Goal: Transaction & Acquisition: Purchase product/service

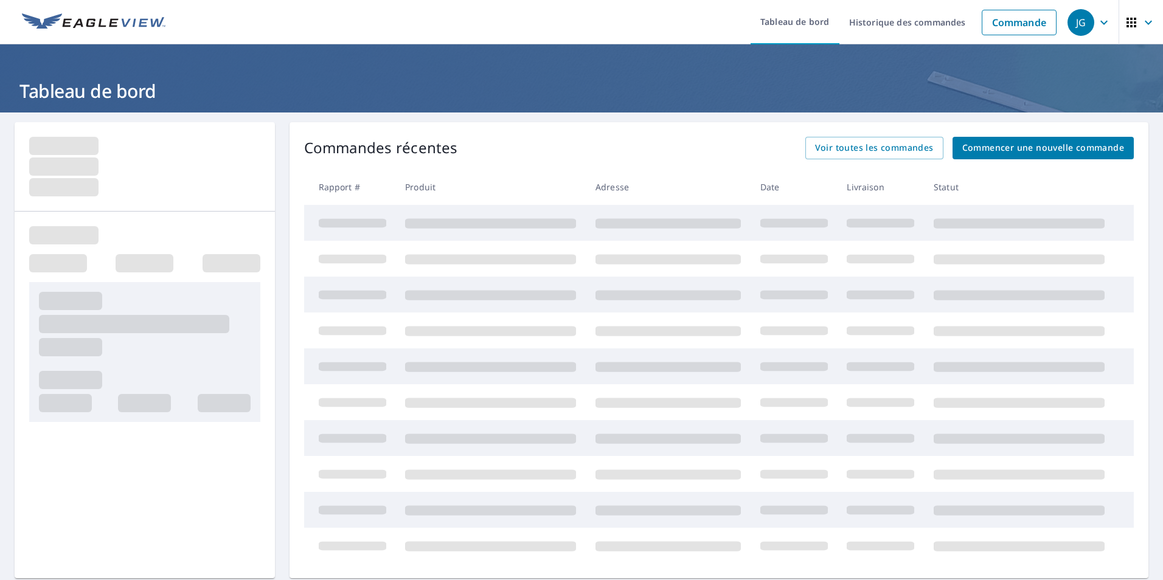
click at [1026, 152] on span "Commencer une nouvelle commande" at bounding box center [1044, 148] width 162 height 15
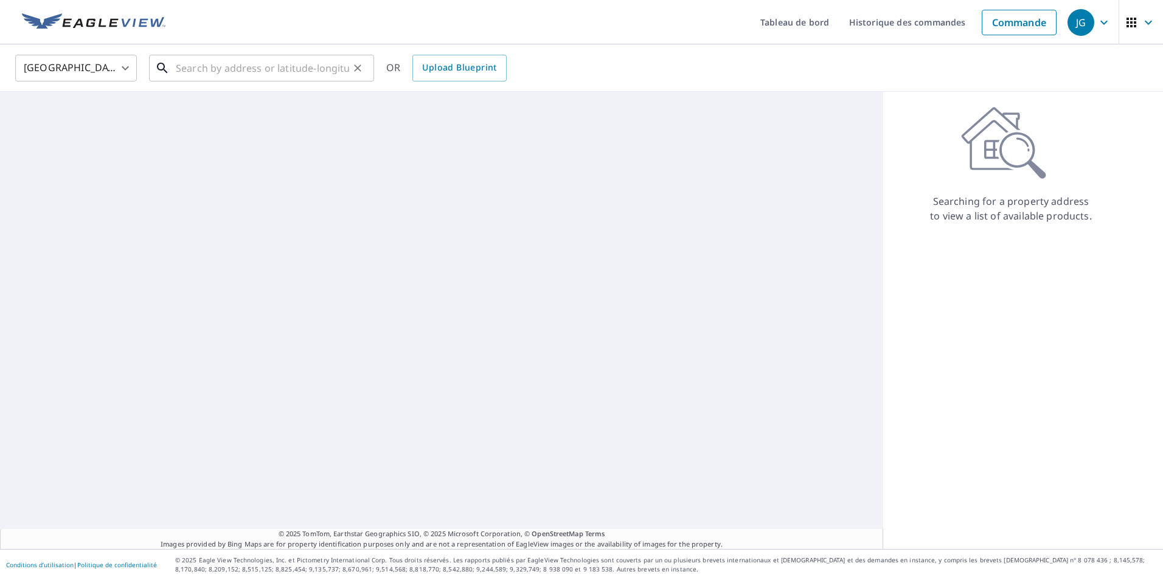
click at [273, 63] on input "text" at bounding box center [262, 68] width 173 height 34
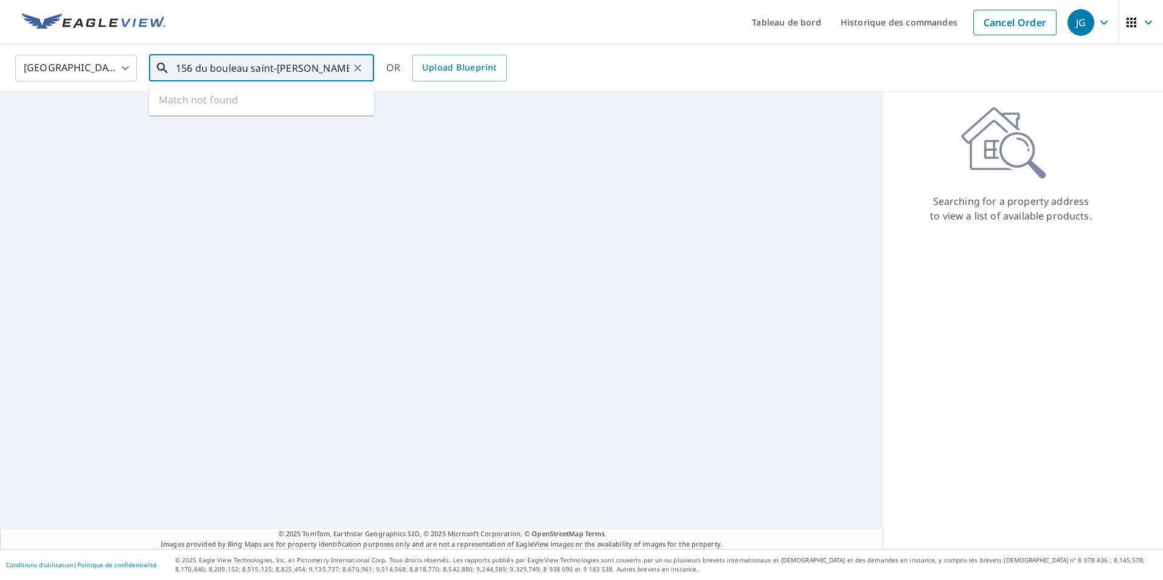
type input "156 du bouleau saint-[PERSON_NAME]"
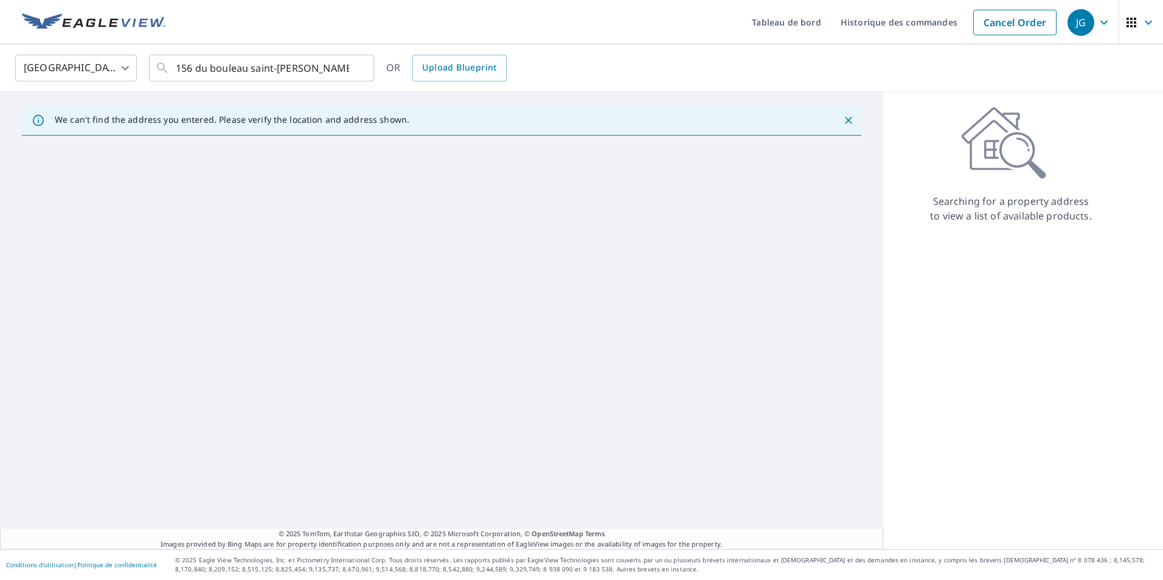
click at [112, 64] on body "JG JG Tableau de bord Historique des commandes Cancel Order JG United States US…" at bounding box center [581, 290] width 1163 height 580
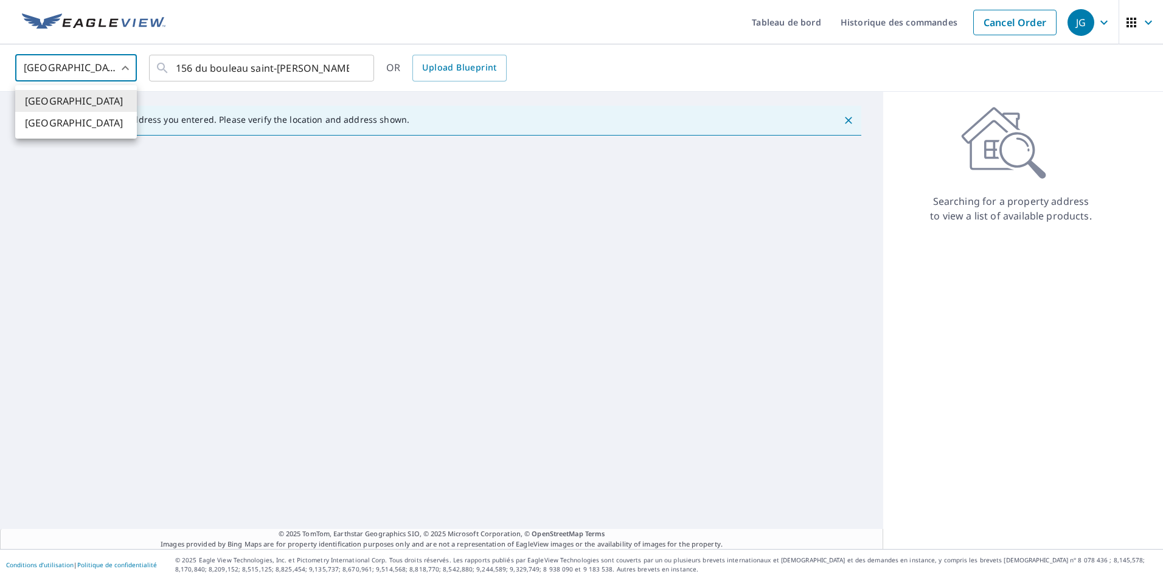
click at [58, 128] on font "[GEOGRAPHIC_DATA]" at bounding box center [74, 123] width 99 height 15
type input "CA"
click at [304, 63] on input "text" at bounding box center [262, 68] width 173 height 34
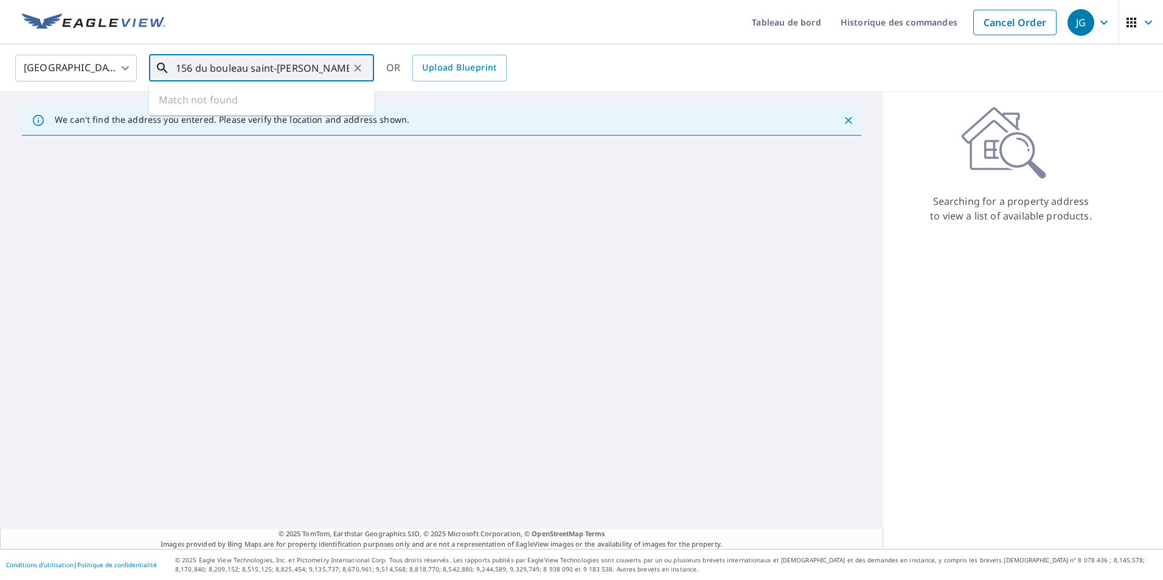
type input "156 du bouleau saint-[PERSON_NAME]"
click at [314, 67] on input "156 du bouleau saint-[PERSON_NAME]" at bounding box center [262, 68] width 173 height 34
click at [325, 97] on ul "Match not found" at bounding box center [261, 100] width 225 height 32
click at [848, 126] on div "We can't find the address you entered. Please verify the location and address s…" at bounding box center [442, 121] width 840 height 30
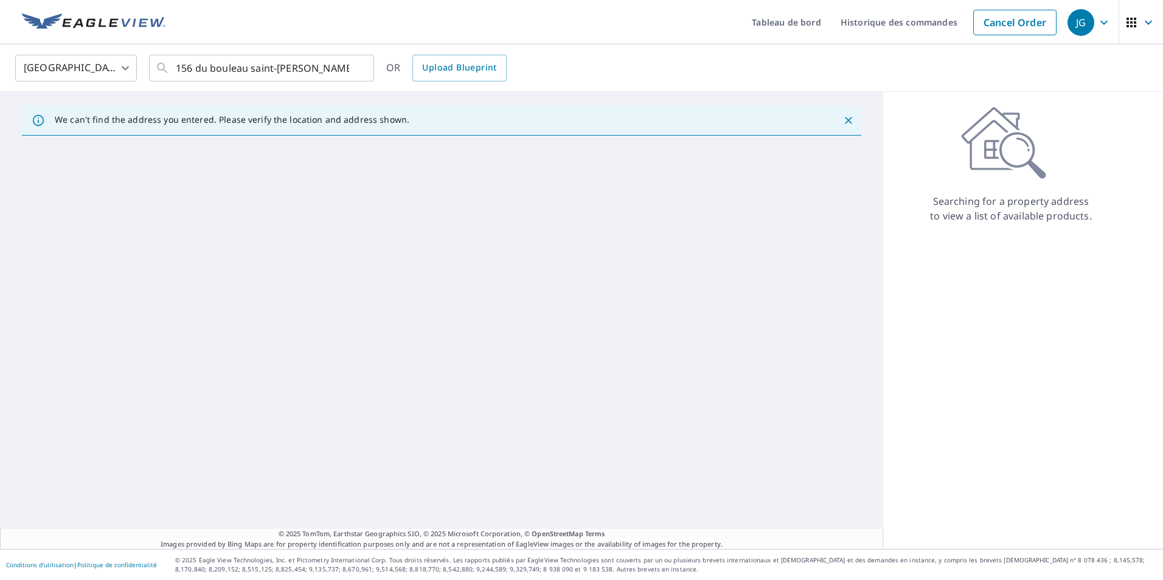
click at [843, 119] on icon "Close" at bounding box center [849, 120] width 12 height 12
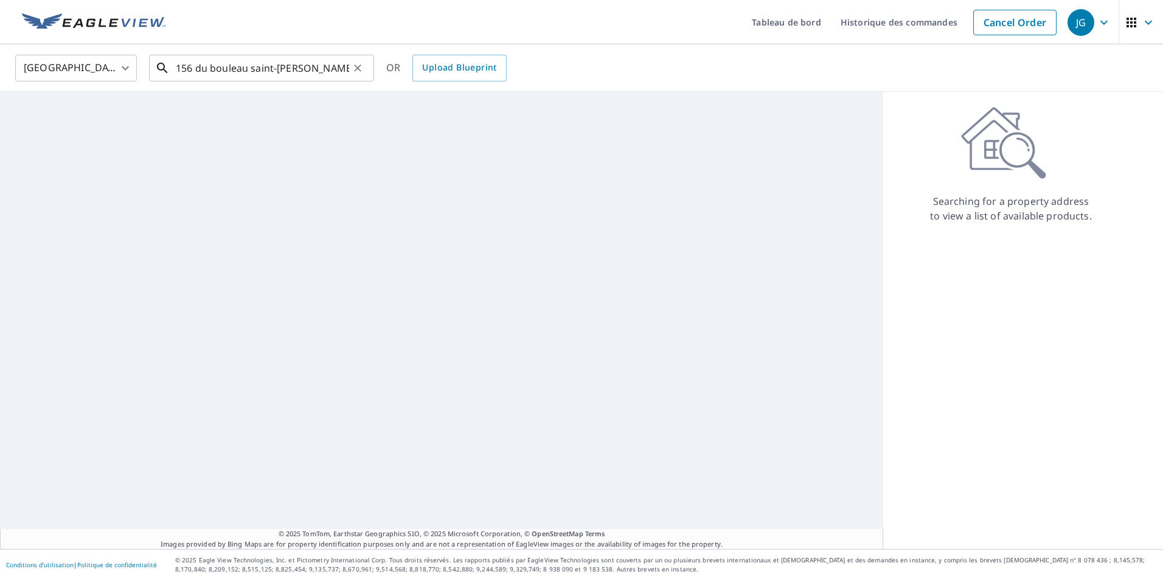
click at [299, 68] on input "156 du bouleau saint-[PERSON_NAME]" at bounding box center [262, 68] width 173 height 34
click at [452, 68] on span "Upload Blueprint" at bounding box center [459, 67] width 74 height 15
type input "US"
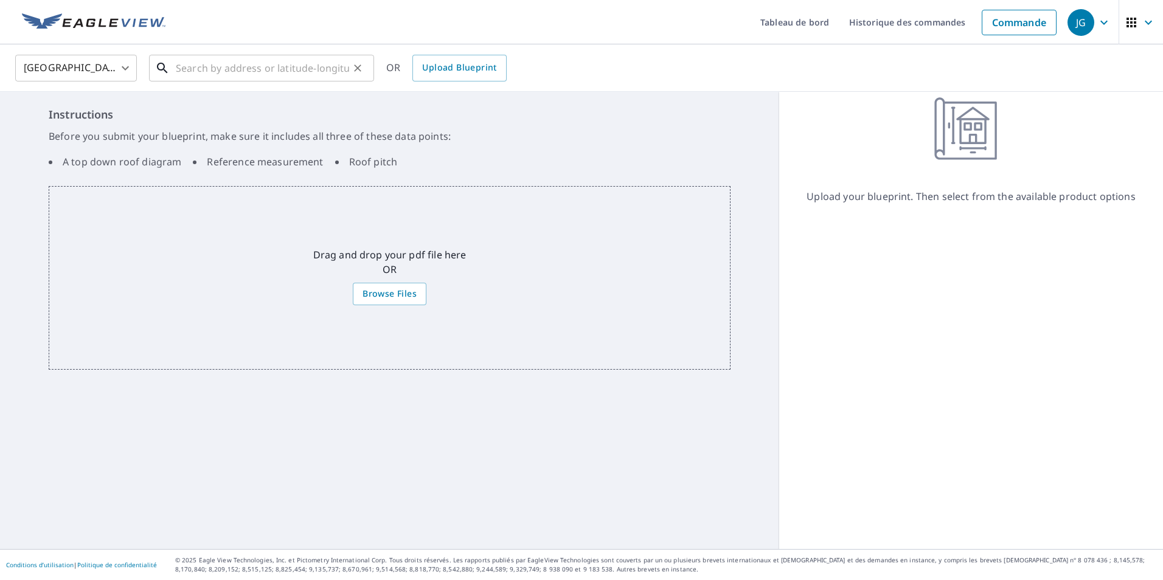
click at [252, 70] on input "text" at bounding box center [262, 68] width 173 height 34
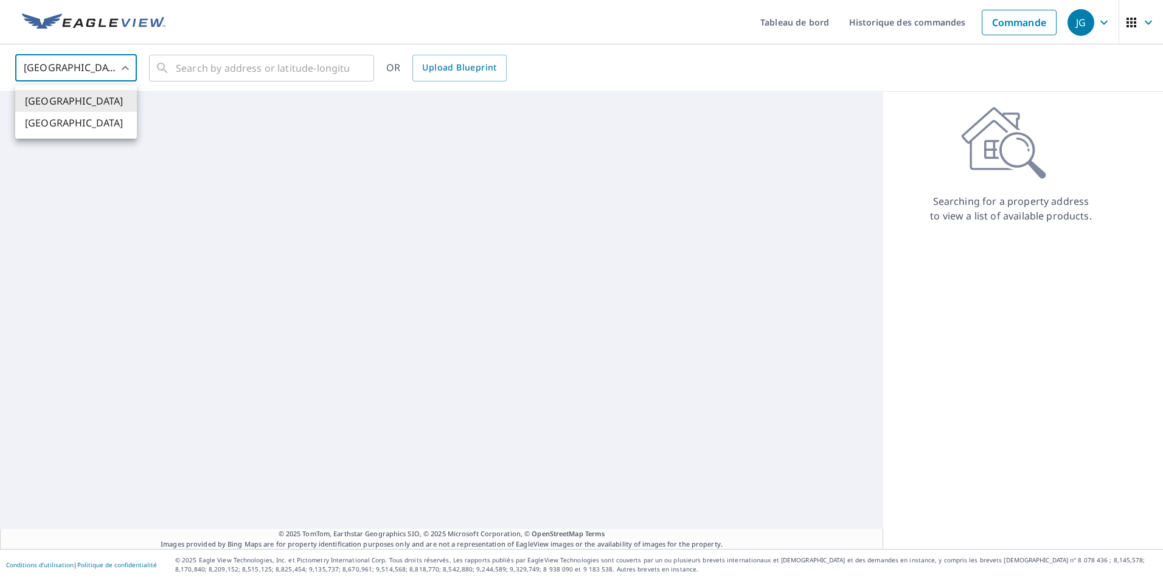
click at [124, 66] on body "JG JG Tableau de bord Historique des commandes Commande JG United States US ​ ​…" at bounding box center [581, 290] width 1163 height 580
click at [75, 123] on li "[GEOGRAPHIC_DATA]" at bounding box center [76, 123] width 122 height 22
type input "CA"
click at [234, 76] on input "text" at bounding box center [262, 68] width 173 height 34
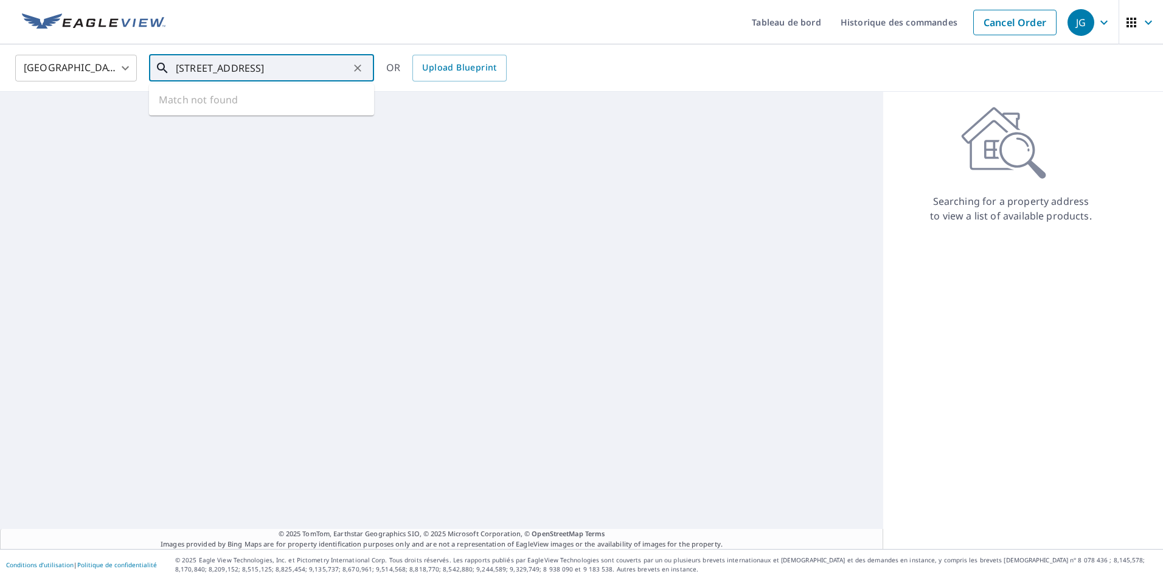
click at [304, 64] on input "156 rue du bouleau" at bounding box center [262, 68] width 173 height 34
type input "156 rue du bouleau saint-amable"
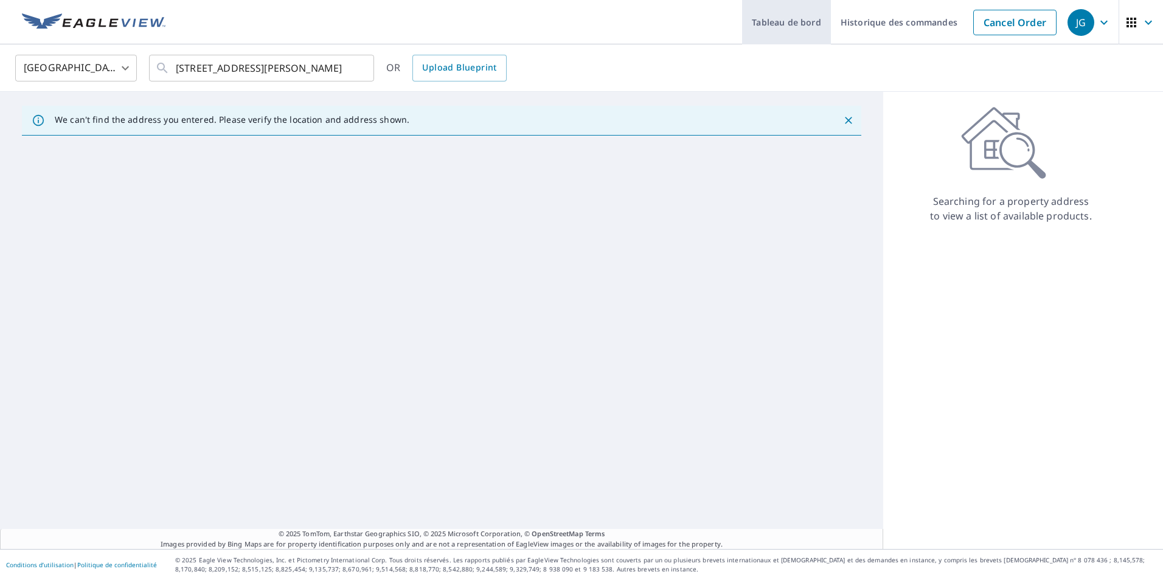
click at [787, 19] on link "Tableau de bord" at bounding box center [786, 22] width 89 height 44
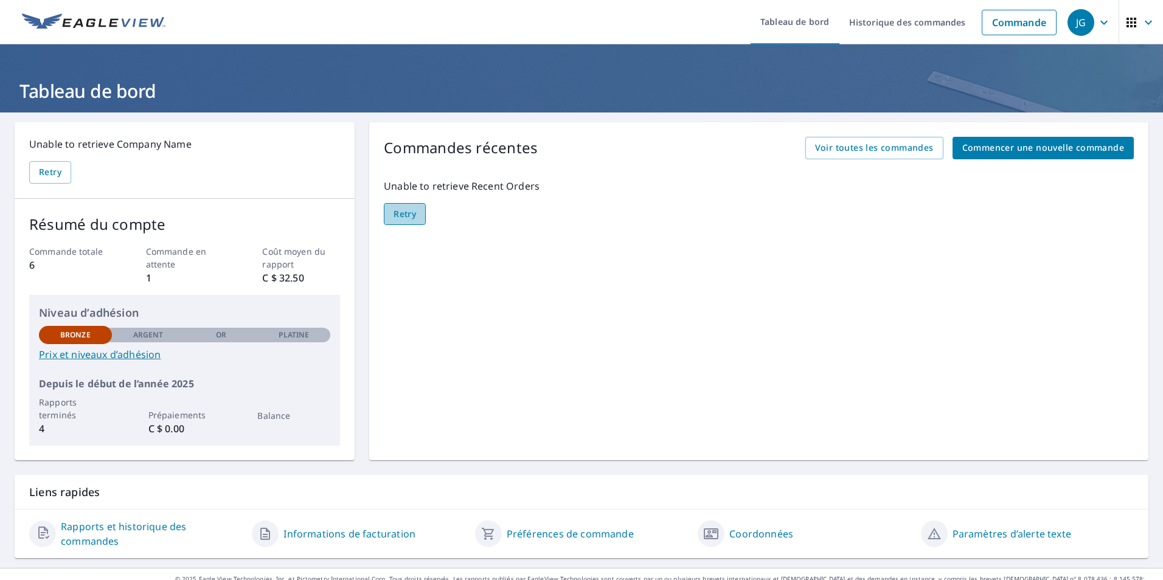
click at [406, 213] on span "Retry" at bounding box center [405, 214] width 23 height 15
click at [1009, 144] on span "Commencer une nouvelle commande" at bounding box center [1044, 148] width 162 height 15
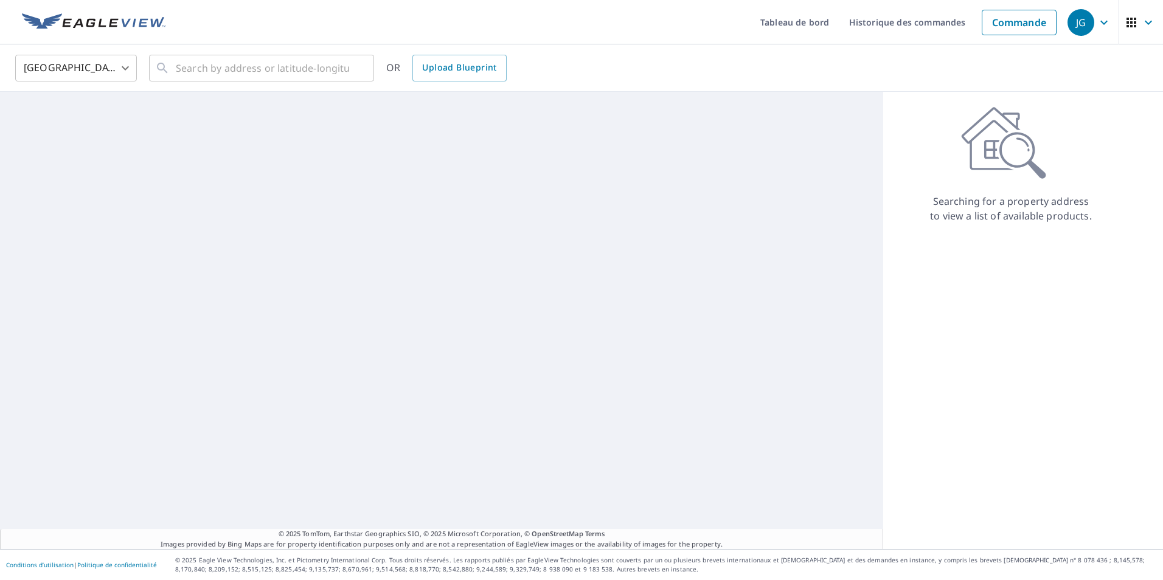
click at [106, 64] on body "JG JG Tableau de bord Historique des commandes Commande JG United States US ​ ​…" at bounding box center [581, 290] width 1163 height 580
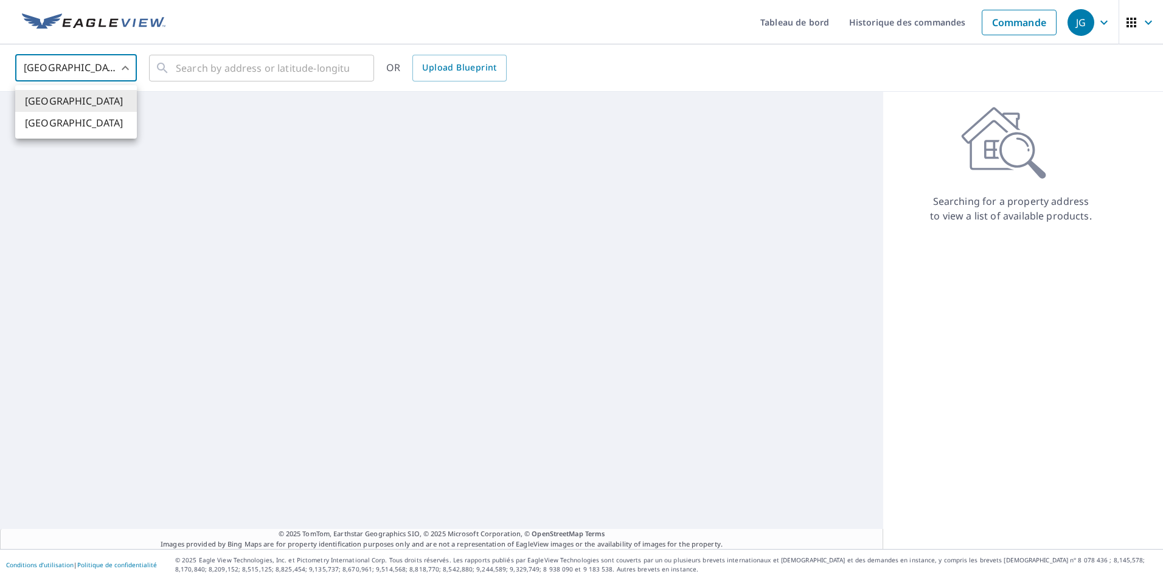
click at [59, 128] on font "[GEOGRAPHIC_DATA]" at bounding box center [74, 123] width 99 height 15
type input "CA"
click at [257, 68] on input "text" at bounding box center [262, 68] width 173 height 34
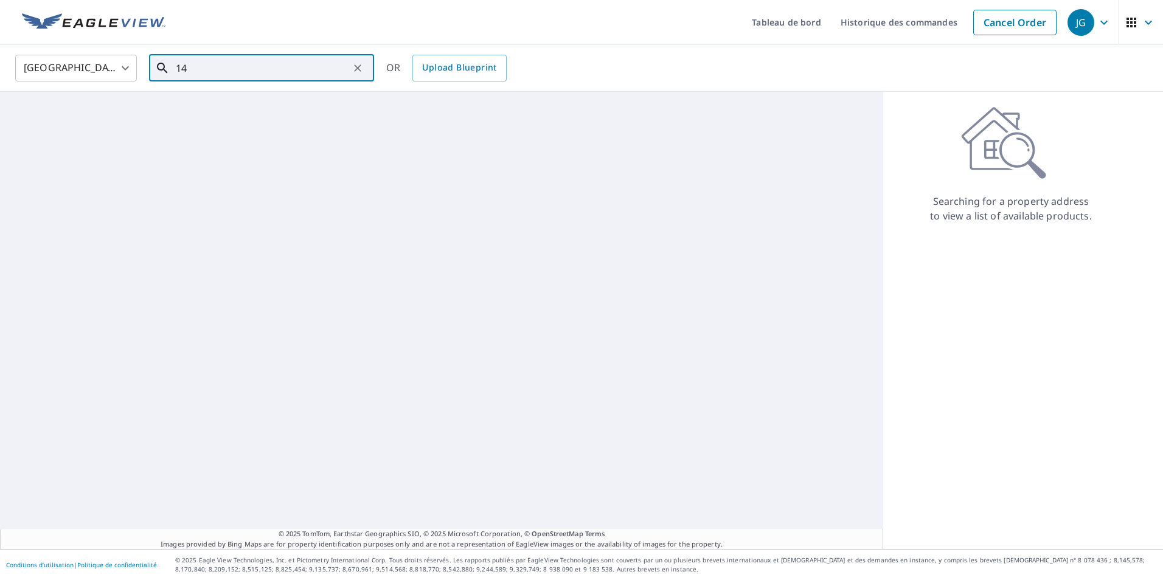
type input "1"
click at [308, 63] on input "text" at bounding box center [262, 68] width 173 height 34
click at [186, 256] on div "© 2025 TomTom, Earthstar Geographics SIO, © 2025 Microsoft Corporation, © OpenS…" at bounding box center [441, 321] width 883 height 458
click at [195, 72] on input "text" at bounding box center [262, 68] width 173 height 34
type input "quebec"
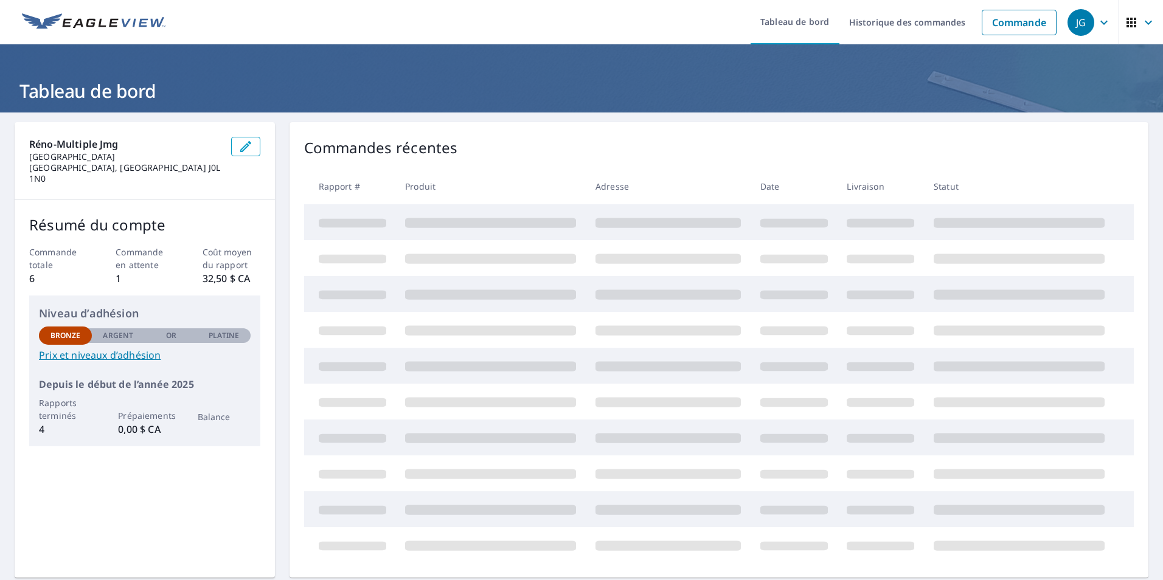
scroll to position [61, 0]
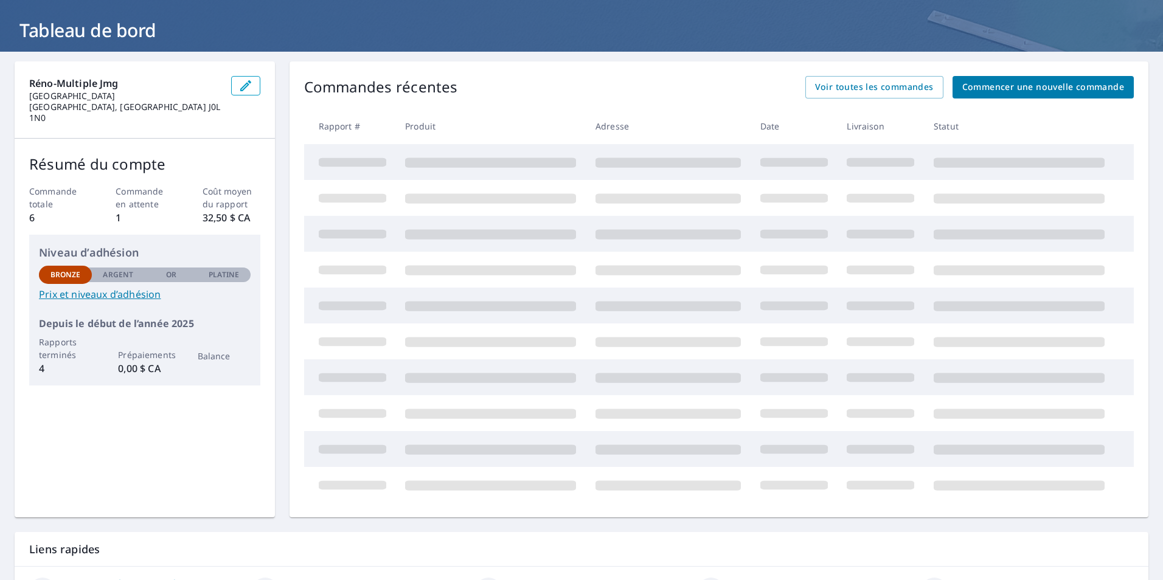
click at [1048, 82] on span "Commencer une nouvelle commande" at bounding box center [1044, 87] width 162 height 15
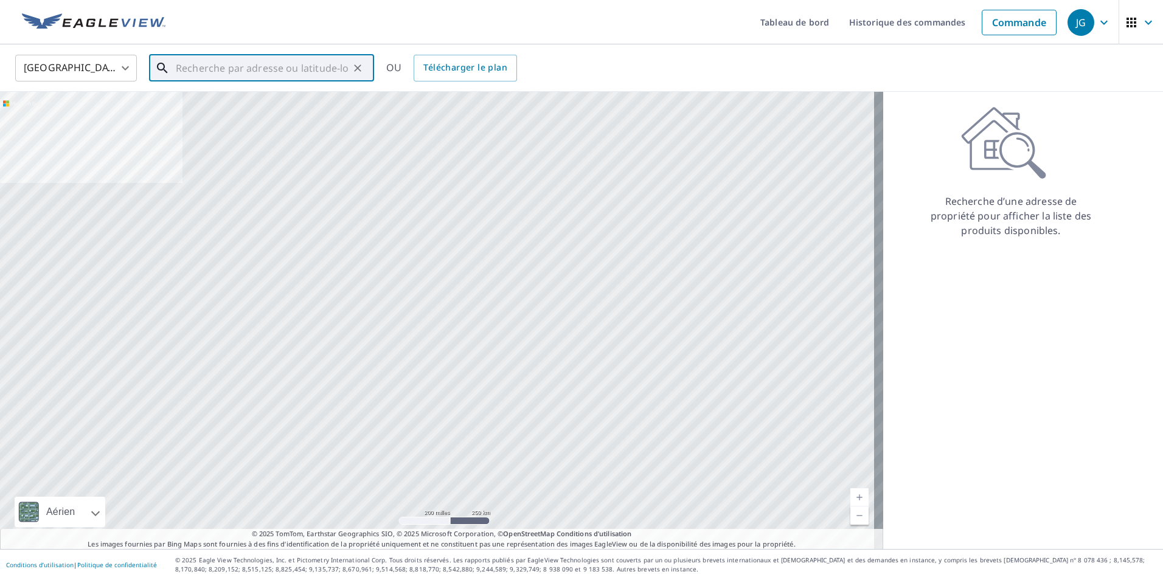
click at [276, 69] on input "text" at bounding box center [262, 68] width 173 height 34
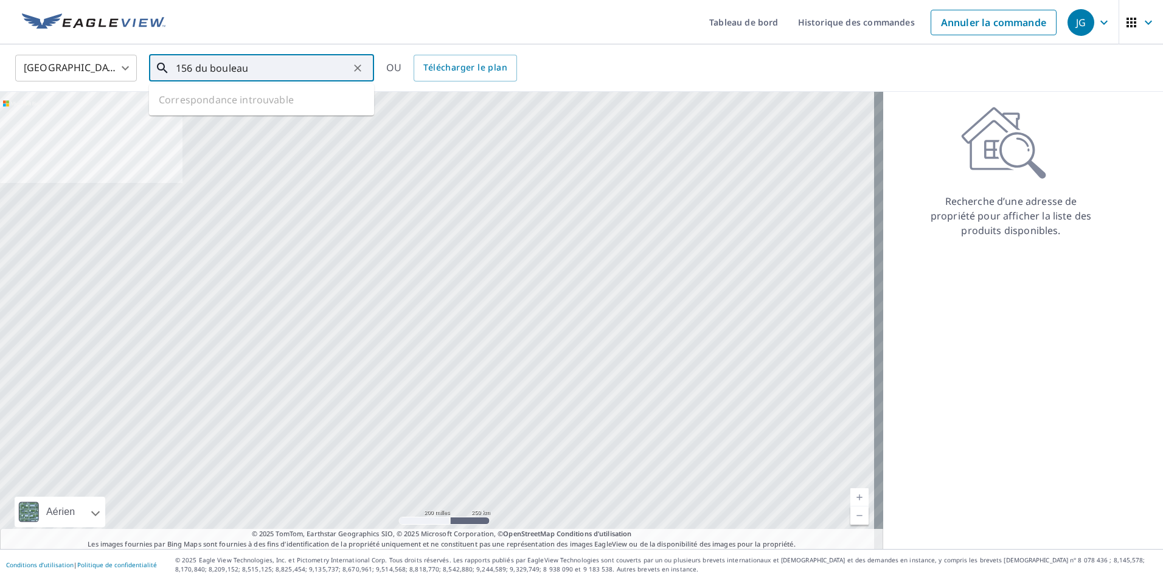
type input "156 du bouleau"
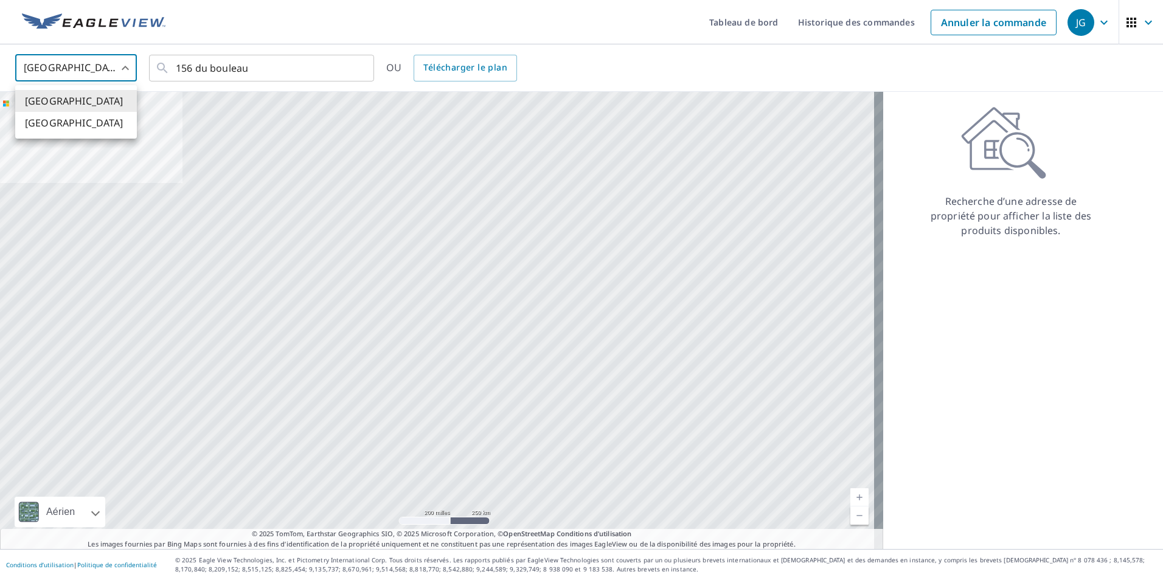
click at [119, 64] on body "JG JG Tableau de bord Historique des commandes Annuler la commande JG États-Uni…" at bounding box center [581, 290] width 1163 height 580
click at [91, 117] on li "[GEOGRAPHIC_DATA]" at bounding box center [76, 123] width 122 height 22
type input "CA"
click at [208, 66] on input "text" at bounding box center [262, 68] width 173 height 34
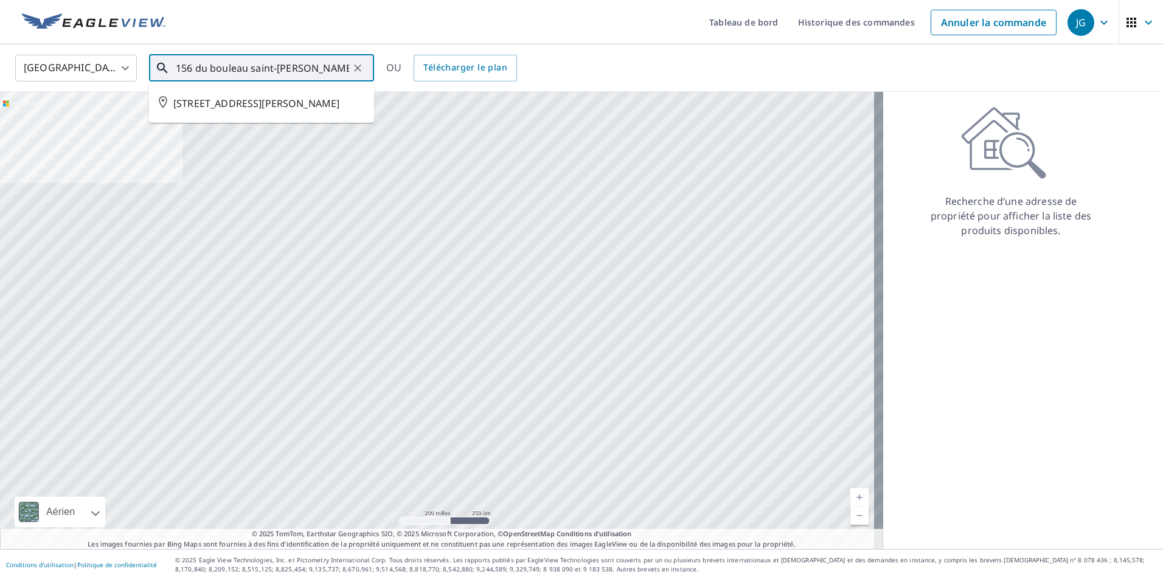
click at [256, 100] on span "[STREET_ADDRESS][PERSON_NAME]" at bounding box center [268, 103] width 191 height 15
type input "[STREET_ADDRESS][PERSON_NAME]"
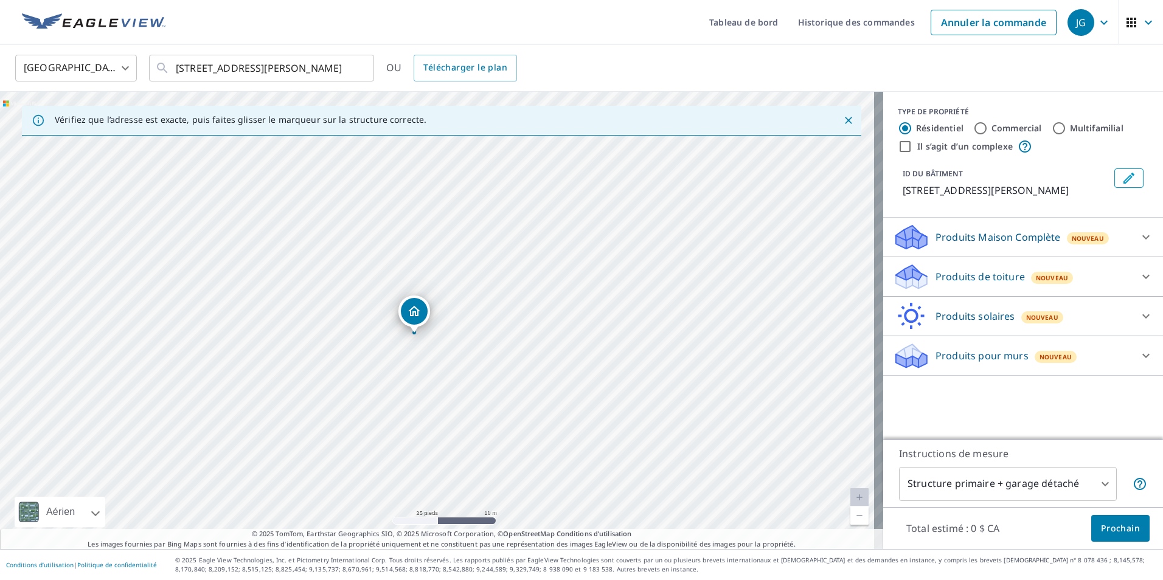
click at [414, 310] on icon "Goupille tombante, bâtiment 1, Propriété résidentielle, 156 DU BOULEAU SAINT-AM…" at bounding box center [414, 311] width 15 height 15
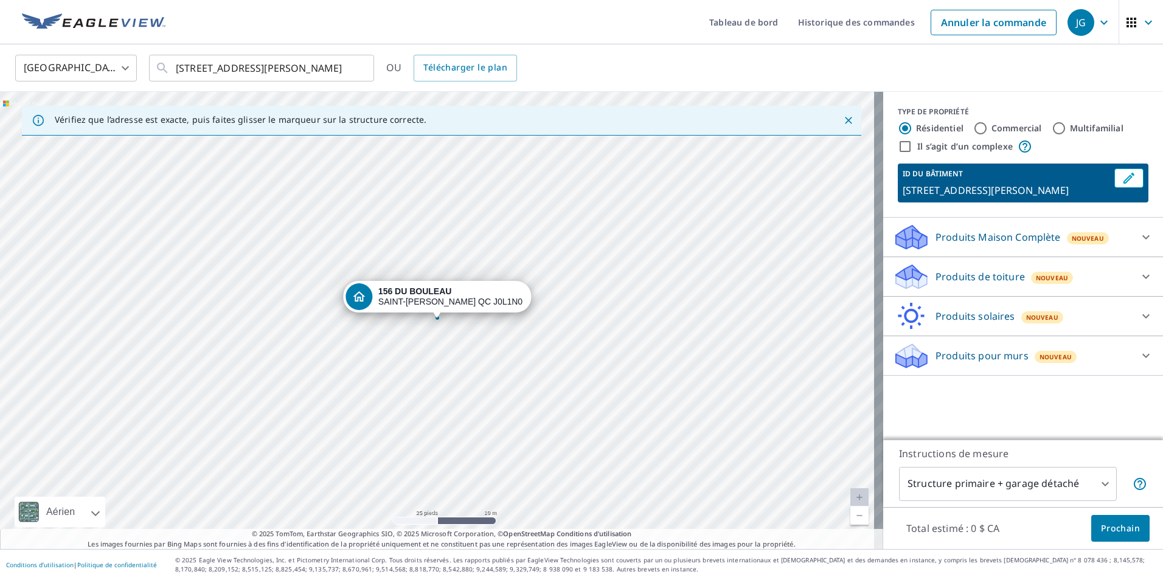
click at [994, 284] on p "Produits de toiture" at bounding box center [980, 277] width 89 height 15
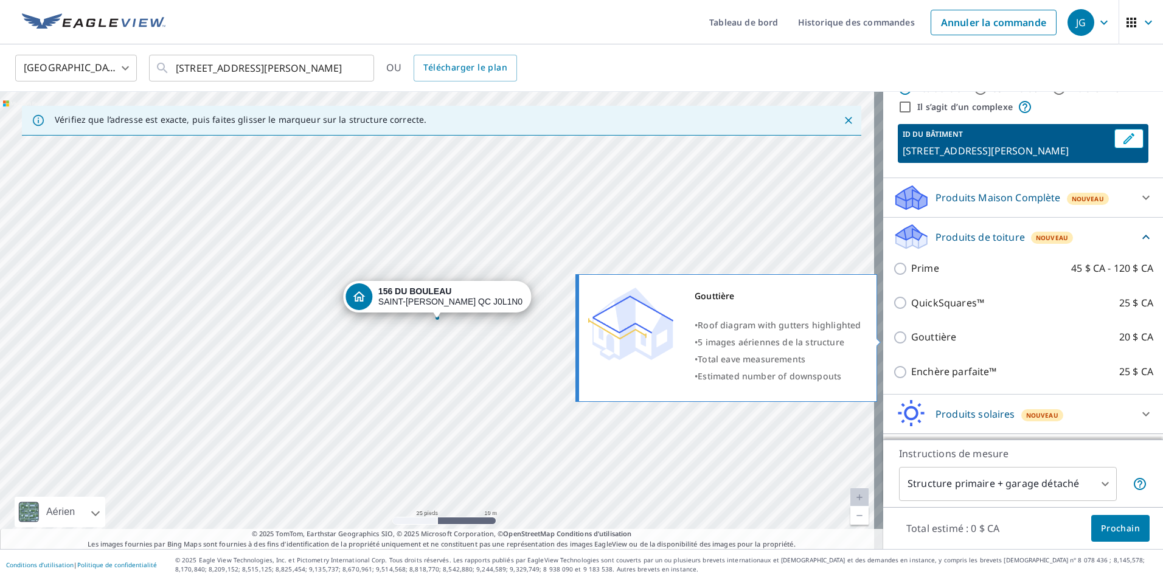
scroll to position [61, 0]
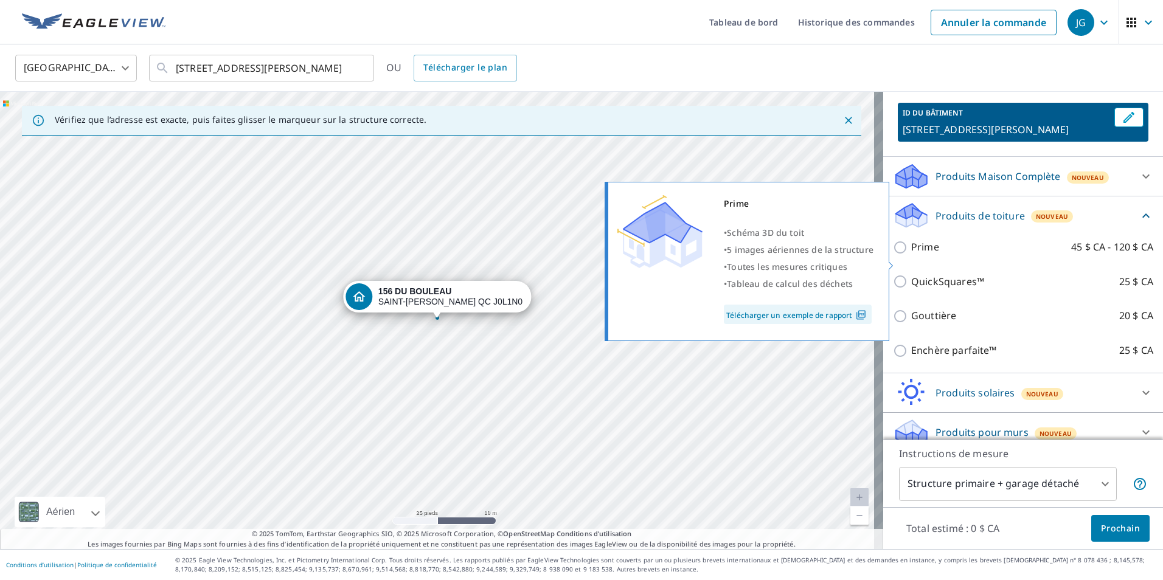
click at [892, 263] on span at bounding box center [892, 266] width 6 height 9
click at [894, 261] on div "Prime • Schéma 3D du toit • 5 images aériennes de la structure • Toutes les mes…" at bounding box center [753, 261] width 292 height 167
click at [897, 255] on input "Prime 45 $ CA - 120 $ CA" at bounding box center [902, 247] width 18 height 15
checkbox input "true"
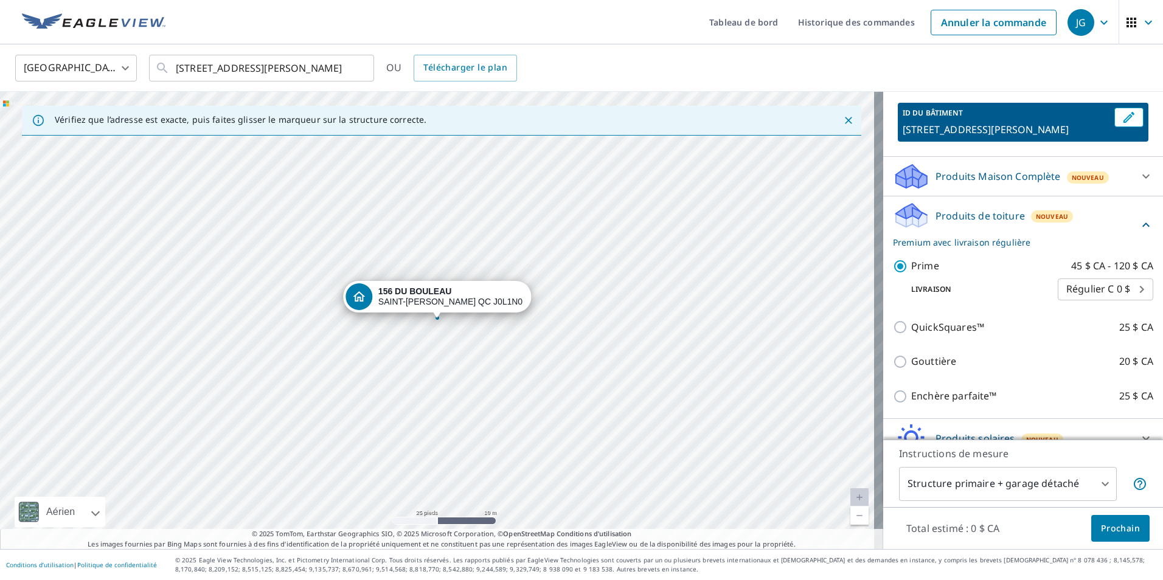
click at [1097, 304] on body "JG JG Tableau de bord Historique des commandes Annuler la commande JG Canada CA…" at bounding box center [581, 290] width 1163 height 580
click at [1107, 330] on font "Express C 45 $" at bounding box center [1083, 326] width 67 height 15
click at [1123, 307] on body "JG JG Tableau de bord Historique des commandes Annuler la commande JG Canada CA…" at bounding box center [581, 290] width 1163 height 580
click at [1104, 285] on font "Régulier C 0 $" at bounding box center [1082, 282] width 64 height 15
type input "8"
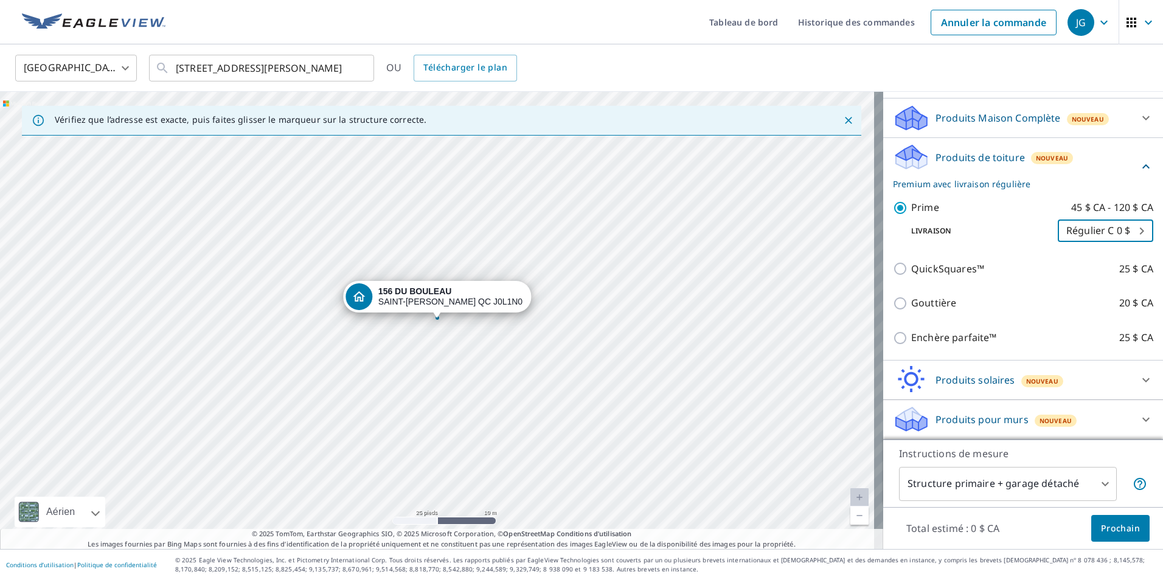
scroll to position [134, 0]
click at [1138, 459] on p "Instructions de mesure" at bounding box center [1023, 454] width 248 height 15
click at [1114, 528] on span "Prochain" at bounding box center [1120, 528] width 39 height 15
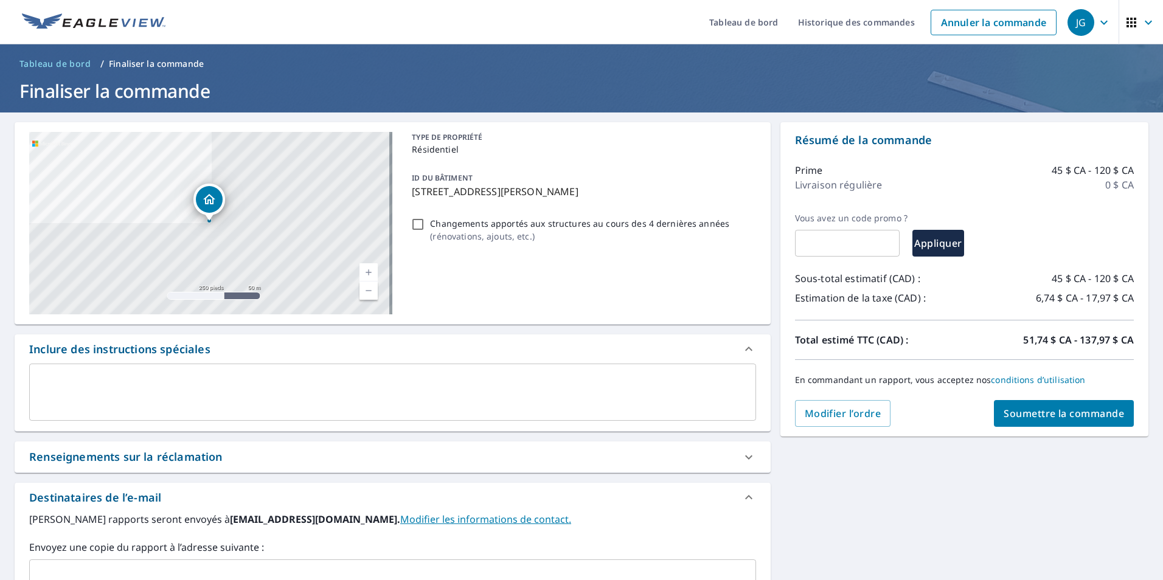
click at [1047, 411] on span "Soumettre la commande" at bounding box center [1064, 413] width 120 height 13
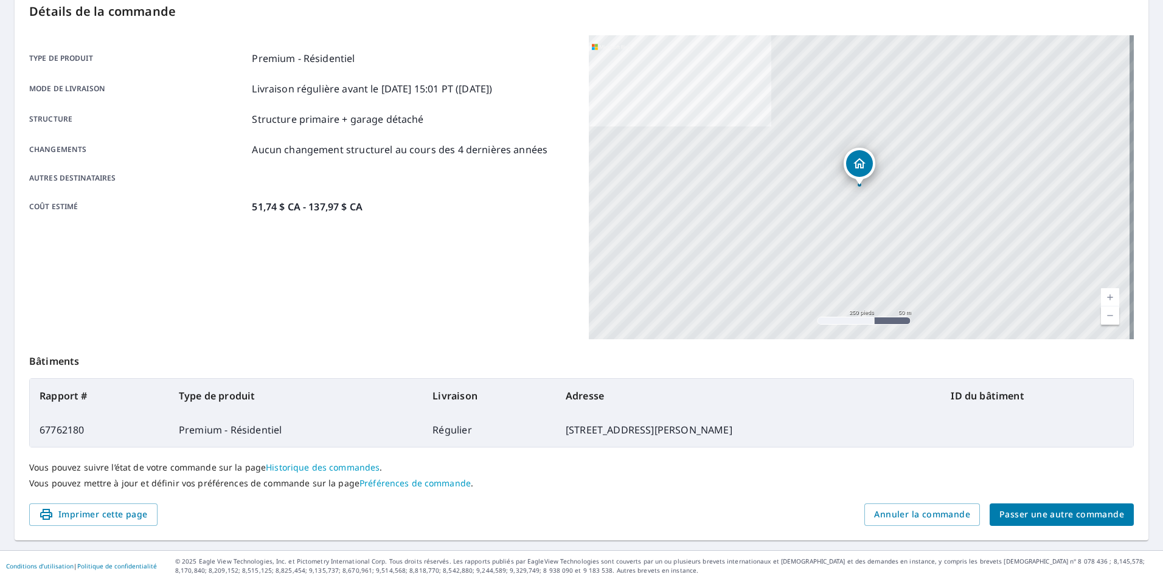
scroll to position [136, 0]
